Goal: Find specific page/section: Find specific page/section

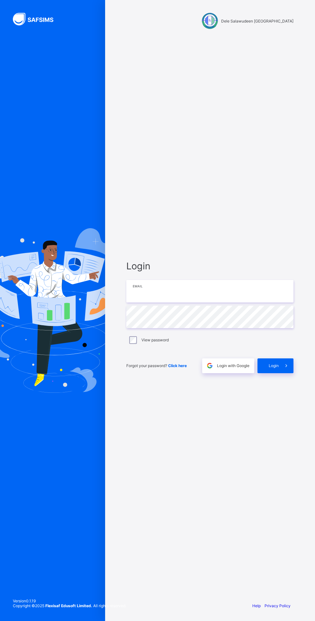
click at [159, 303] on input "email" at bounding box center [209, 291] width 167 height 23
type input "**********"
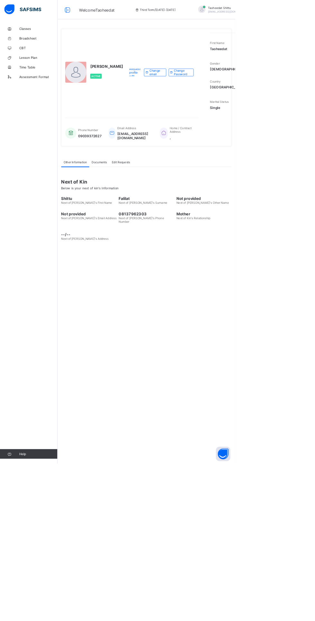
click at [36, 37] on span "Classes" at bounding box center [51, 38] width 51 height 5
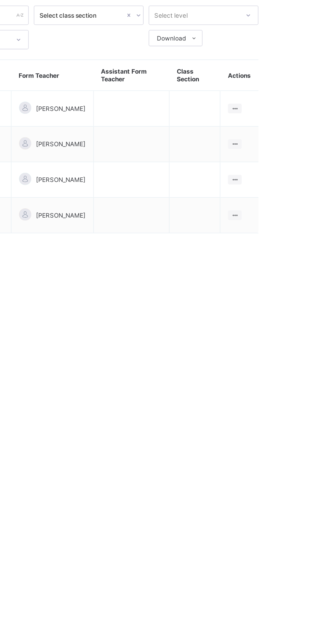
click at [289, 172] on icon at bounding box center [288, 174] width 5 height 5
click at [0, 0] on div "View Class" at bounding box center [0, 0] width 0 height 0
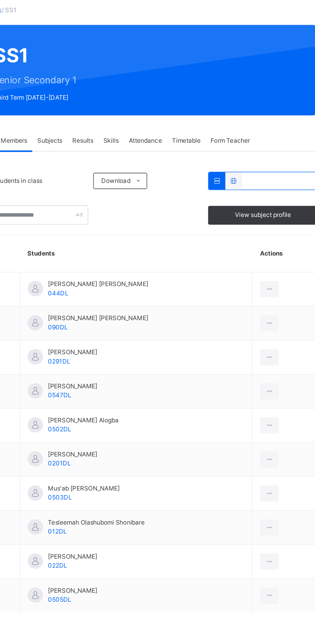
click at [276, 246] on div at bounding box center [273, 243] width 12 height 10
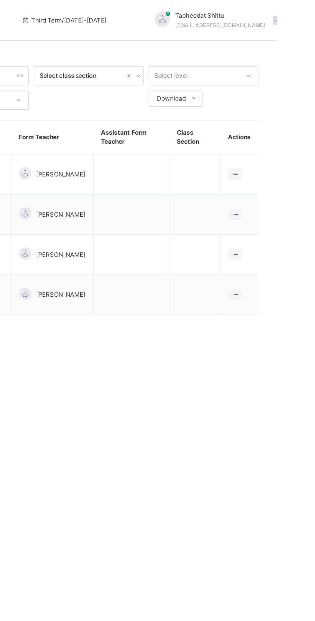
click at [288, 161] on icon at bounding box center [288, 161] width 5 height 5
click at [0, 0] on div "View Class" at bounding box center [0, 0] width 0 height 0
